Goal: Transaction & Acquisition: Purchase product/service

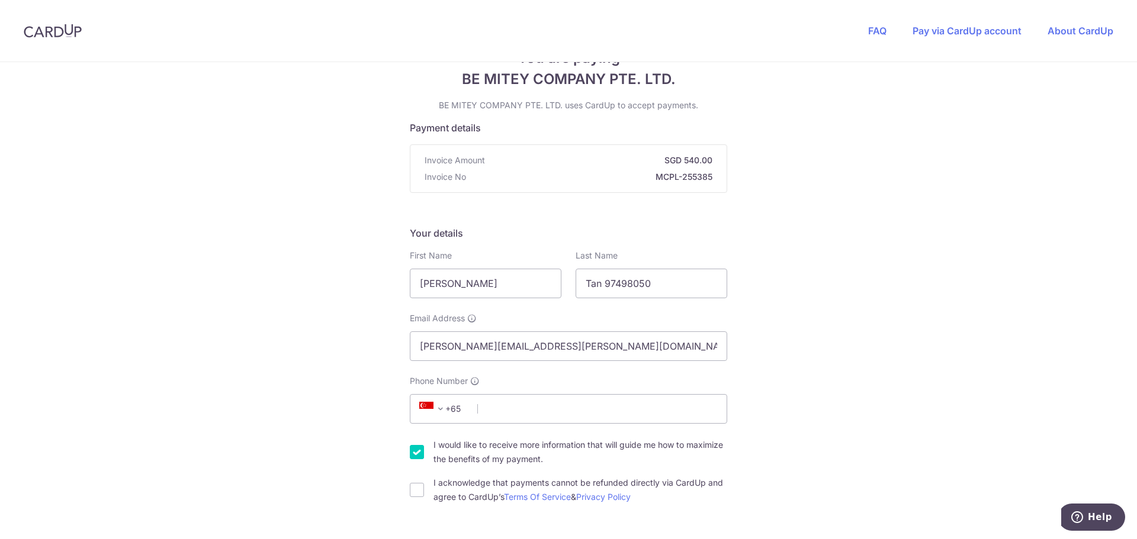
scroll to position [59, 0]
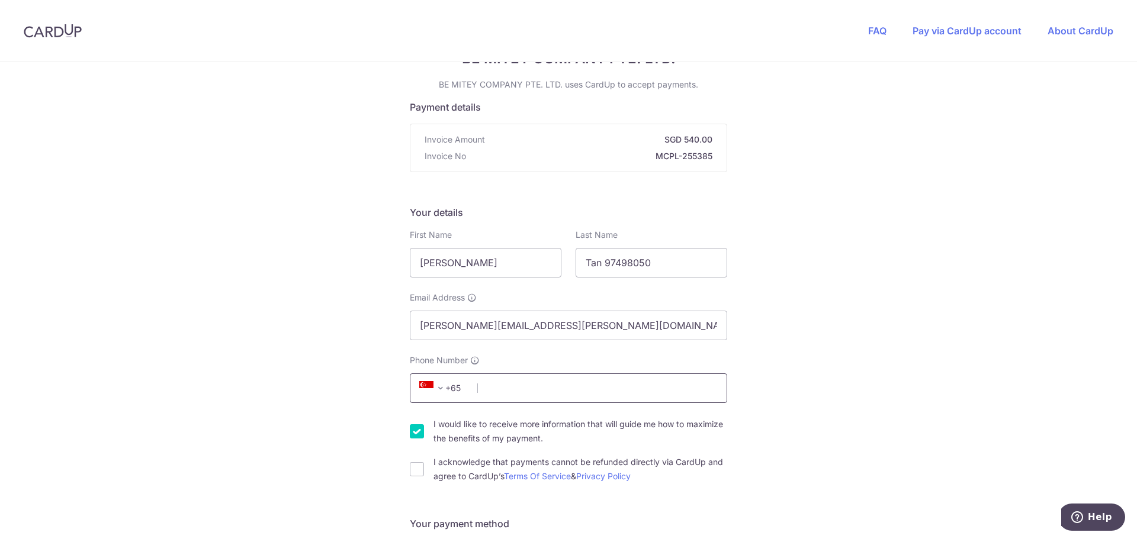
click at [552, 386] on input "Phone Number" at bounding box center [568, 389] width 317 height 30
type input "97498050"
click at [411, 433] on input "I would like to receive more information that will guide me how to maximize the…" at bounding box center [417, 431] width 14 height 14
checkbox input "false"
click at [416, 471] on input "I acknowledge that payments cannot be refunded directly via CardUp and agree to…" at bounding box center [417, 469] width 14 height 14
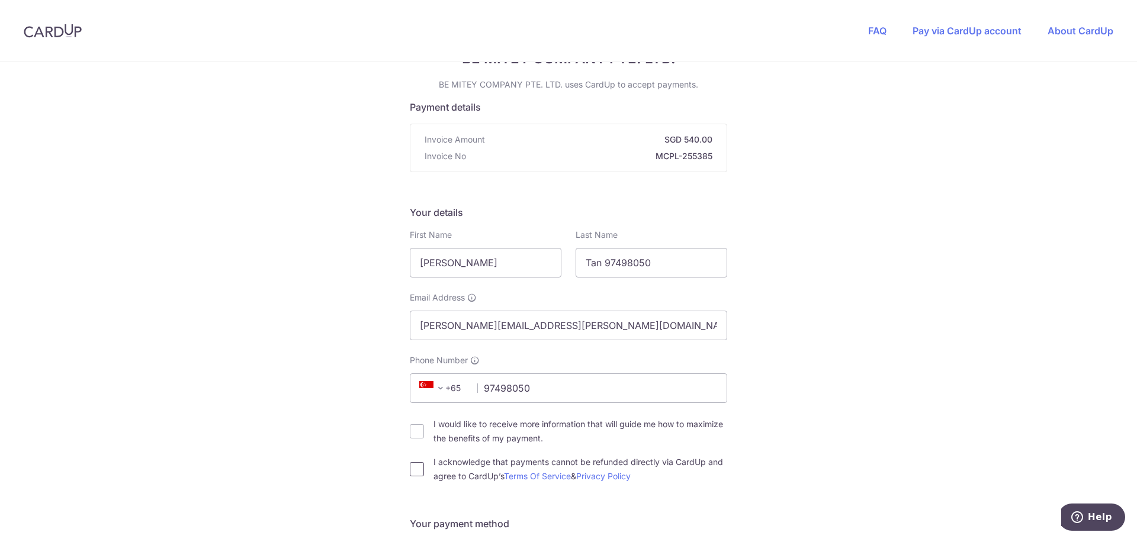
checkbox input "true"
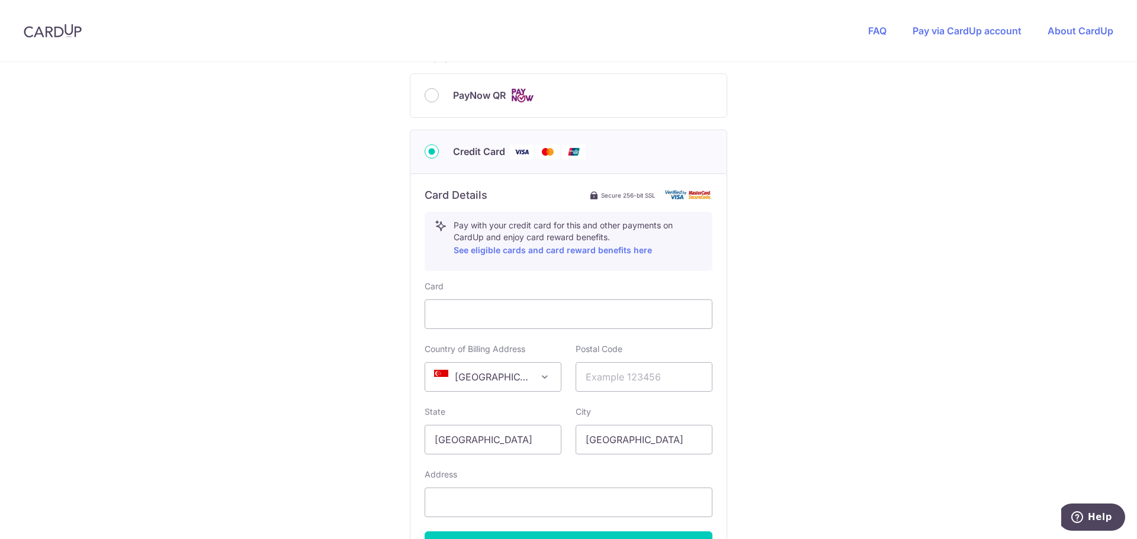
scroll to position [533, 0]
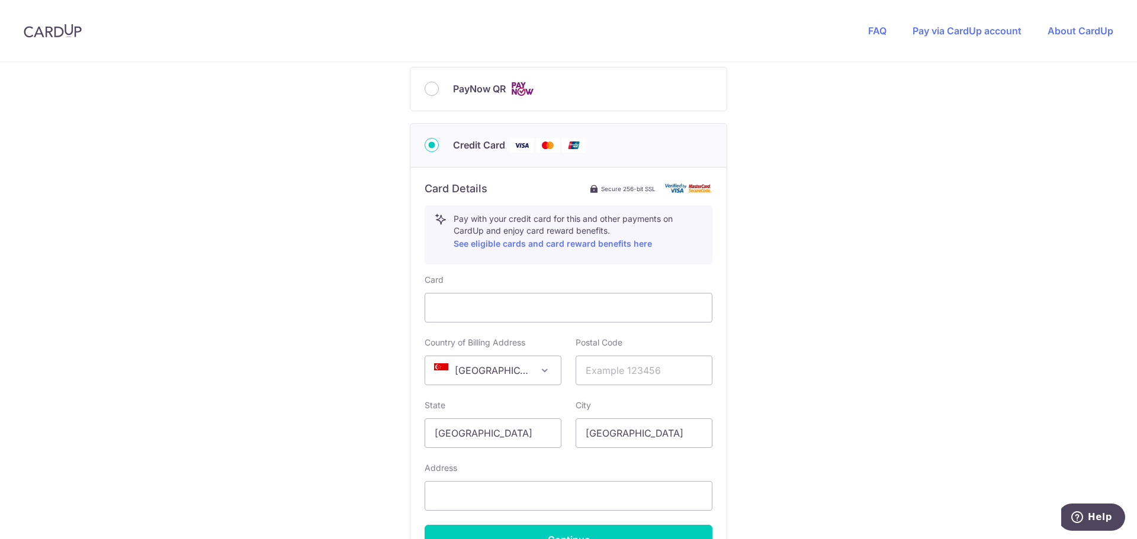
click at [496, 91] on span "PayNow QR" at bounding box center [479, 89] width 53 height 14
click at [439, 91] on input "PayNow QR" at bounding box center [431, 89] width 14 height 14
radio input "true"
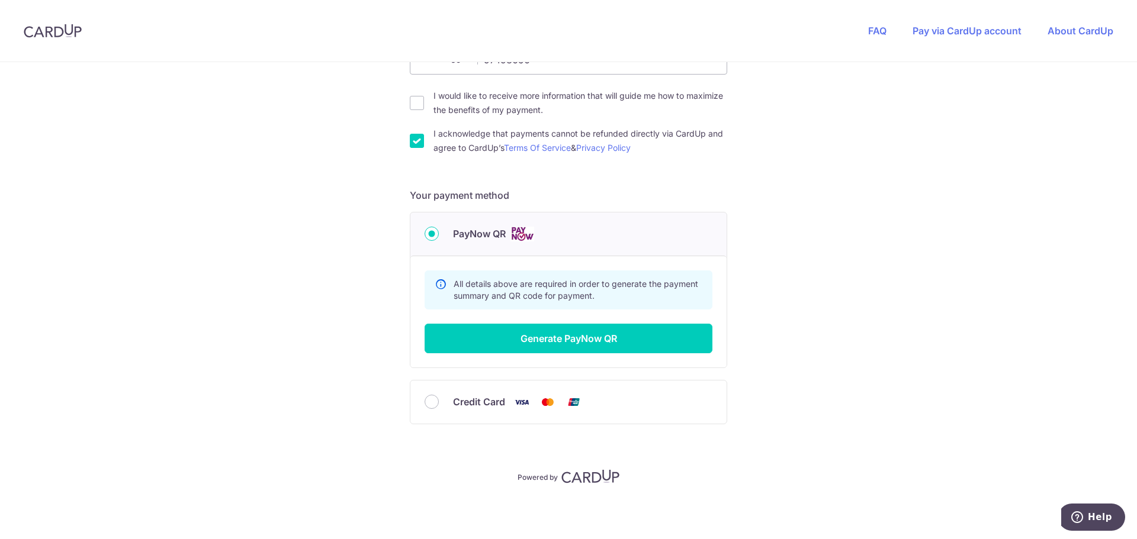
scroll to position [388, 0]
click at [545, 333] on button "Generate PayNow QR" at bounding box center [568, 339] width 288 height 30
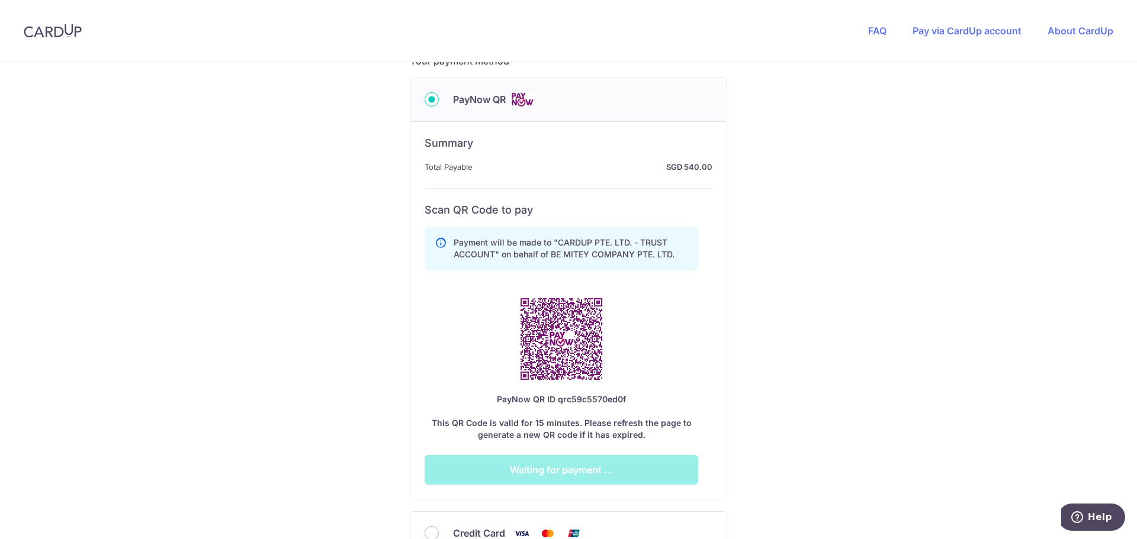
scroll to position [625, 0]
